Goal: Task Accomplishment & Management: Complete application form

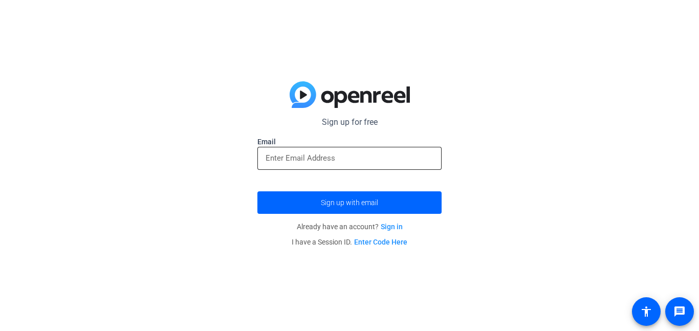
click at [340, 162] on input "email" at bounding box center [350, 158] width 168 height 12
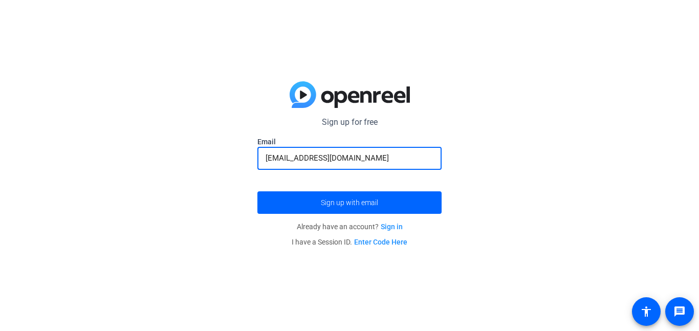
type input "[EMAIL_ADDRESS][DOMAIN_NAME]"
click at [257, 191] on button "Sign up with email" at bounding box center [349, 202] width 184 height 23
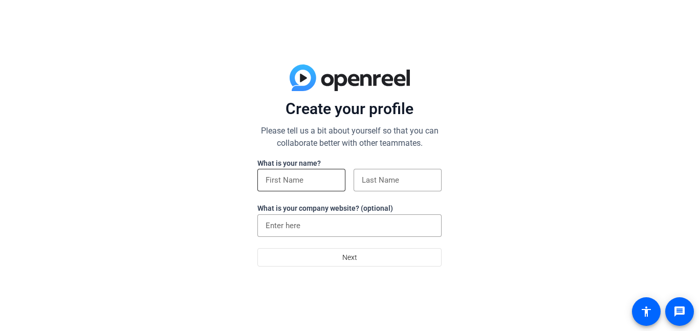
click at [270, 177] on input at bounding box center [302, 180] width 72 height 12
type input "Triston"
click at [389, 181] on input at bounding box center [398, 180] width 72 height 12
click at [385, 184] on input at bounding box center [398, 180] width 72 height 12
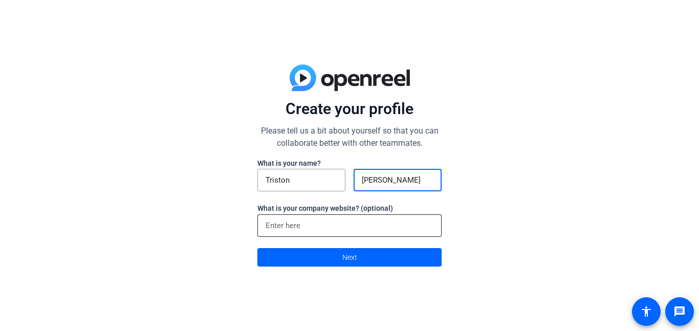
type input "sczesny"
click at [339, 222] on input at bounding box center [350, 226] width 168 height 12
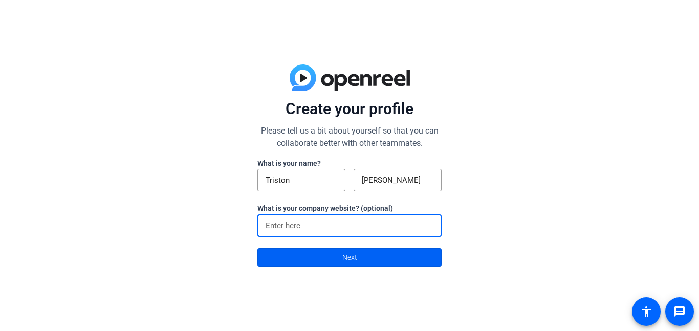
click at [331, 260] on span at bounding box center [349, 257] width 183 height 25
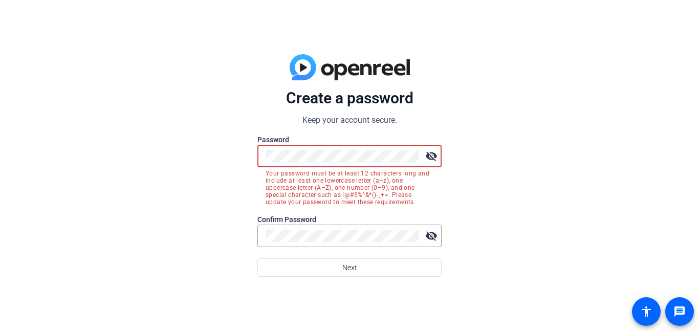
click at [435, 155] on mat-icon "visibility_off" at bounding box center [431, 156] width 20 height 20
